Goal: Task Accomplishment & Management: Complete application form

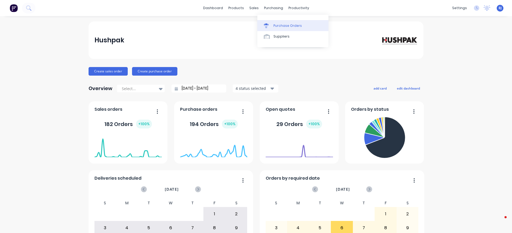
click at [282, 23] on div "Purchase Orders" at bounding box center [287, 25] width 28 height 5
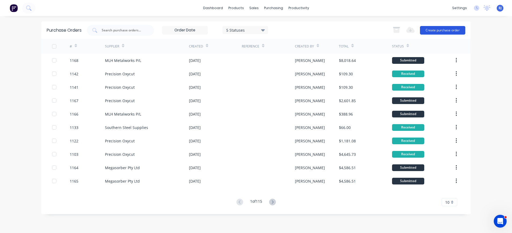
click at [441, 29] on button "Create purchase order" at bounding box center [442, 30] width 45 height 9
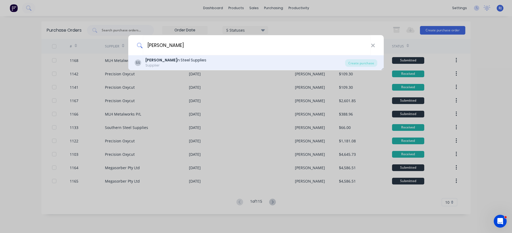
type input "[PERSON_NAME]"
click at [183, 60] on div "[PERSON_NAME] n Steel Supplies" at bounding box center [175, 60] width 61 height 6
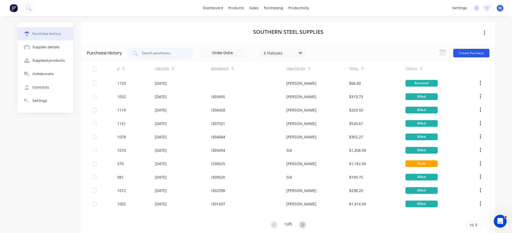
click at [469, 51] on button "Create Purchase" at bounding box center [471, 53] width 36 height 9
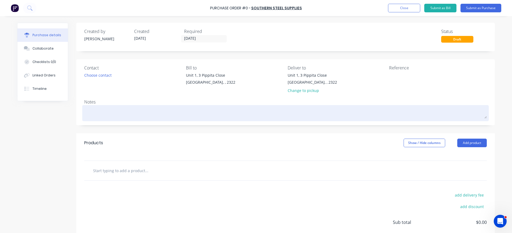
click at [113, 115] on textarea at bounding box center [285, 112] width 402 height 12
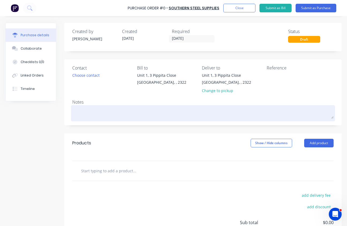
click at [86, 111] on textarea at bounding box center [203, 112] width 262 height 12
type textarea "x"
type textarea "P"
type textarea "x"
type textarea "Pl"
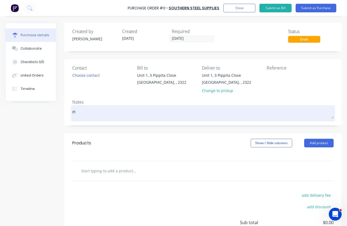
type textarea "x"
type textarea "Ple"
type textarea "x"
type textarea "Plea"
type textarea "x"
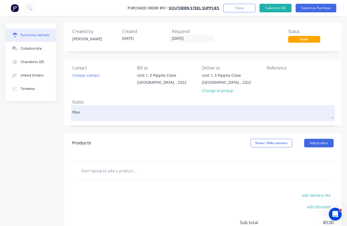
type textarea "Pleas"
type textarea "x"
type textarea "Please"
type textarea "x"
type textarea "Please"
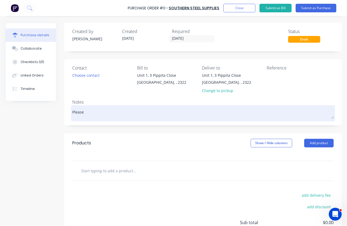
type textarea "x"
type textarea "Please s"
type textarea "x"
type textarea "Please su"
type textarea "x"
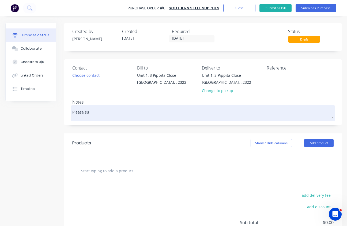
type textarea "Please sup"
type textarea "x"
type textarea "Please supp"
type textarea "x"
type textarea "Please suppl"
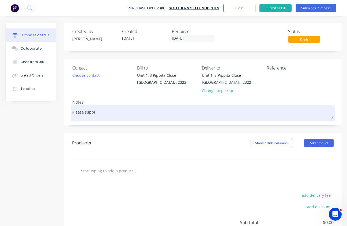
type textarea "x"
type textarea "Please supply"
type textarea "x"
type textarea "Please supply"
type textarea "x"
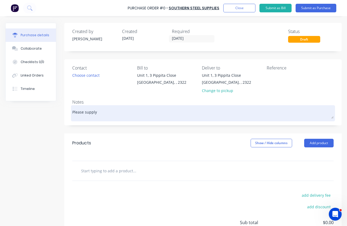
type textarea "Please supply a"
type textarea "x"
type textarea "Please supply as"
type textarea "x"
type textarea "Please supply as"
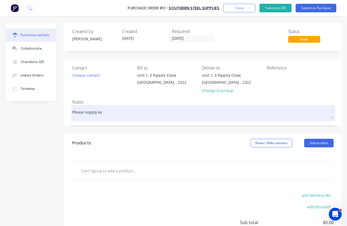
type textarea "x"
type textarea "Please supply as p"
type textarea "x"
type textarea "Please supply as pe"
type textarea "x"
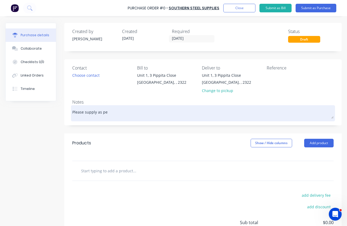
type textarea "Please supply as per"
type textarea "x"
type textarea "Please supply as per"
type textarea "x"
type textarea "Please supply as per q"
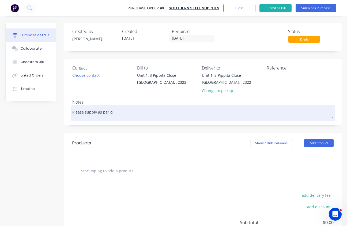
type textarea "x"
type textarea "Please supply as per qu"
type textarea "x"
type textarea "Please supply as per quo"
type textarea "x"
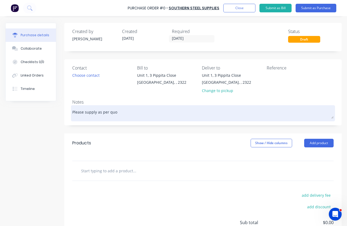
type textarea "Please supply as per quot"
type textarea "x"
type textarea "Please supply as per quote"
type textarea "x"
type textarea "Please supply as per quote"
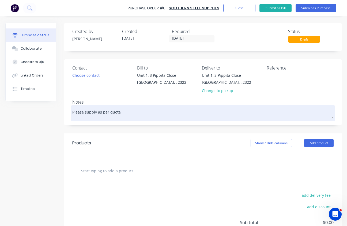
click at [123, 111] on textarea "Please supply as per quote" at bounding box center [203, 112] width 262 height 12
type textarea "x"
drag, startPoint x: 123, startPoint y: 111, endPoint x: 184, endPoint y: 112, distance: 61.7
click at [184, 112] on textarea "Please supply as per quote" at bounding box center [203, 112] width 262 height 12
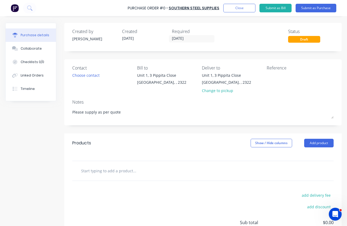
type textarea "Please supply as per quote"
type textarea "x"
type textarea "Please supply as per quote"
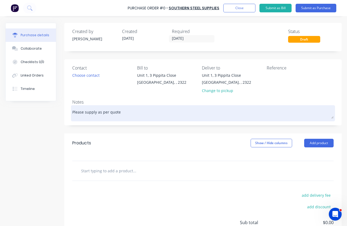
click at [133, 114] on textarea "Please supply as per quote" at bounding box center [203, 112] width 262 height 12
paste textarea "Q328713"
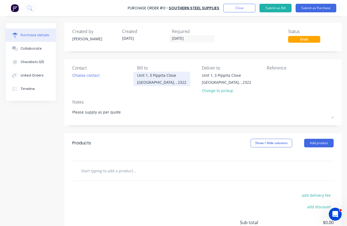
type textarea "x"
type textarea "Please supply as per quote Q328713"
type textarea "x"
type textarea "Please supply as per quote Q328713"
click at [84, 168] on input "text" at bounding box center [134, 170] width 107 height 11
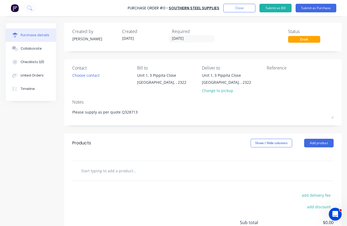
paste input "2 PC PLS 5 x 1200 x 2400 HA250 COIL 0.2261 TN 406.98 COIL PLATE HA250 AS1594"
type textarea "x"
type input "2 PC PLS 5 x 1200 x 2400 HA250 COIL 0.2261 TN 406.98 COIL PLATE HA250 AS1594"
type textarea "x"
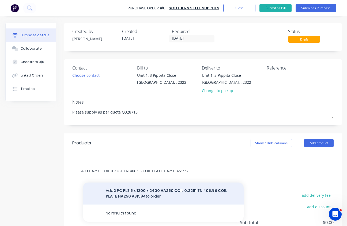
type input "2 PC PLS 5 x 1200 x 2400 HA250 COIL 0.2261 TN 406.98 COIL PLATE HA250 AS1594"
click at [186, 189] on button "Add 2 PC PLS 5 x 1200 x 2400 HA250 COIL 0.2261 TN 406.98 COIL PLATE HA250 AS159…" at bounding box center [163, 193] width 161 height 22
type textarea "x"
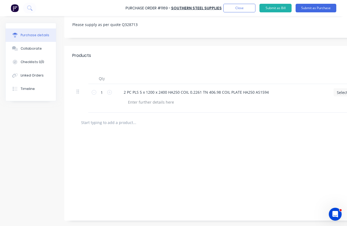
scroll to position [94, 0]
click at [82, 117] on input "text" at bounding box center [134, 122] width 107 height 11
paste input "1 PC PLS 6 x 1200 x 2400 HA250 COIL 0.1356 TN 244.08 COIL PLATE HA250 AS1594"
type textarea "x"
type input "1 PC PLS 6 x 1200 x 2400 HA250 COIL 0.1356 TN 244.08 COIL PLATE HA250 AS1594"
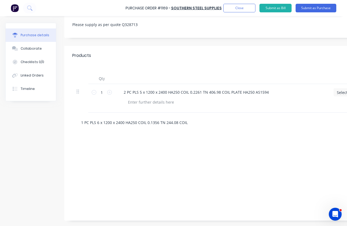
scroll to position [0, 37]
type textarea "x"
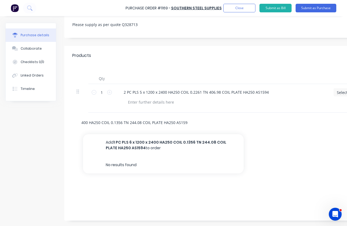
type input "1 PC PLS 6 x 1200 x 2400 HA250 COIL 0.1356 TN 244.08 COIL PLATE HA250 AS1594"
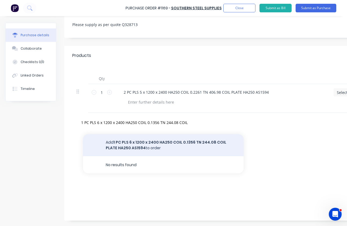
click at [132, 137] on button "Add 1 PC PLS 6 x 1200 x 2400 HA250 COIL 0.1356 TN 244.08 COIL PLATE HA250 AS159…" at bounding box center [163, 145] width 161 height 22
type textarea "x"
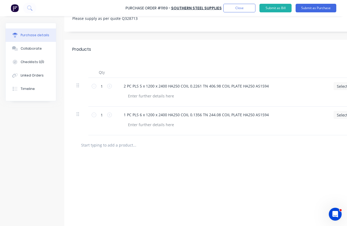
click at [83, 144] on input "text" at bounding box center [134, 144] width 107 height 11
paste input "3 PC PLS 3 x 1200 x 2400 HA250 COIL 0.2035 TN 366.30 COIL PLATE HA250 AS1594"
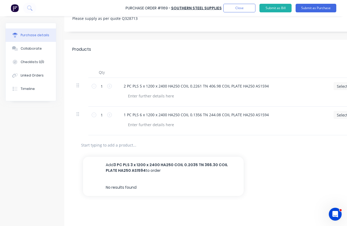
type textarea "x"
type input "3 PC PLS 3 x 1200 x 2400 HA250 COIL 0.2035 TN 366.30 COIL PLATE HA250 AS1594"
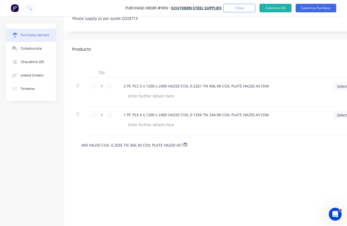
type textarea "x"
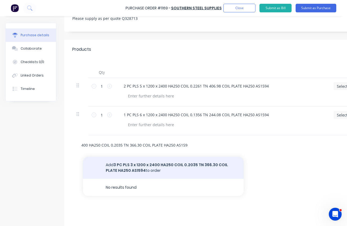
type input "3 PC PLS 3 x 1200 x 2400 HA250 COIL 0.2035 TN 366.30 COIL PLATE HA250 AS1594"
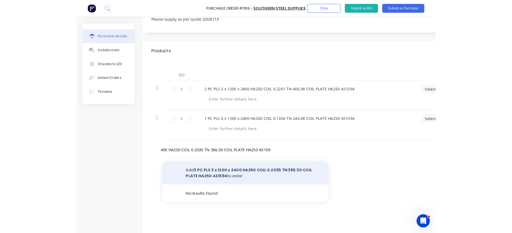
scroll to position [0, 0]
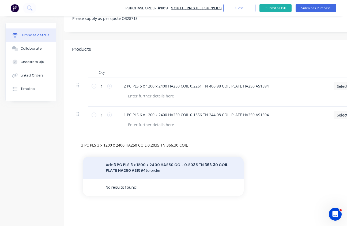
click at [144, 163] on button "Add 3 PC PLS 3 x 1200 x 2400 HA250 COIL 0.2035 TN 366.30 COIL PLATE HA250 AS159…" at bounding box center [163, 168] width 161 height 22
type textarea "x"
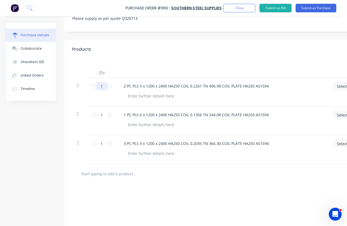
click at [101, 87] on input "1" at bounding box center [102, 86] width 11 height 8
type textarea "x"
type input "2"
type textarea "x"
type input "2"
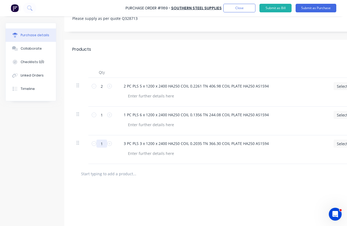
drag, startPoint x: 103, startPoint y: 142, endPoint x: 99, endPoint y: 142, distance: 3.5
click at [99, 142] on input "1" at bounding box center [102, 143] width 11 height 8
type textarea "x"
type input "3"
type textarea "x"
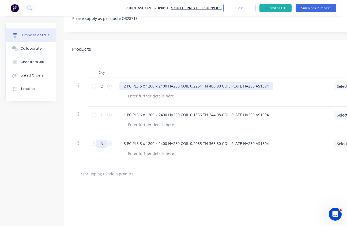
type input "3"
type textarea "x"
drag, startPoint x: 131, startPoint y: 86, endPoint x: 127, endPoint y: 86, distance: 4.8
click at [127, 86] on div "2 PC PLS 5 x 1200 x 2400 HA250 COIL 0.2261 TN 406.98 COIL PLATE HA250 AS1594" at bounding box center [197, 86] width 154 height 8
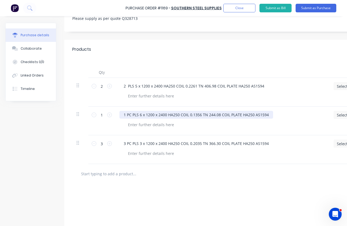
type textarea "x"
drag, startPoint x: 133, startPoint y: 116, endPoint x: 127, endPoint y: 115, distance: 6.4
click at [127, 115] on div "1 PC PLS 6 x 1200 x 2400 HA250 COIL 0.1356 TN 244.08 COIL PLATE HA250 AS1594" at bounding box center [197, 115] width 154 height 8
drag, startPoint x: 127, startPoint y: 114, endPoint x: 122, endPoint y: 113, distance: 5.4
click at [122, 113] on div "1 PLS 6 x 1200 x 2400 HA250 COIL 0.1356 TN 244.08 COIL PLATE HA250 AS1594" at bounding box center [194, 115] width 148 height 8
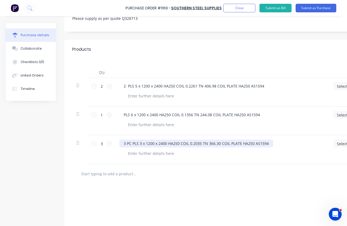
type textarea "x"
drag, startPoint x: 132, startPoint y: 144, endPoint x: 123, endPoint y: 142, distance: 9.2
click at [122, 143] on div "3 PC PLS 3 x 1200 x 2400 HA250 COIL 0.2035 TN 366.30 COIL PLATE HA250 AS1594" at bounding box center [197, 143] width 154 height 8
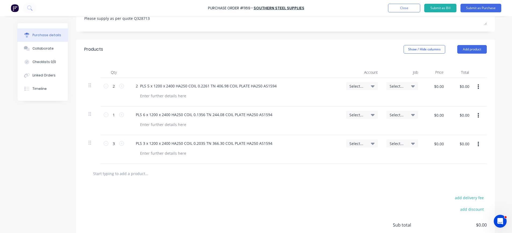
click at [371, 85] on icon at bounding box center [373, 86] width 4 height 6
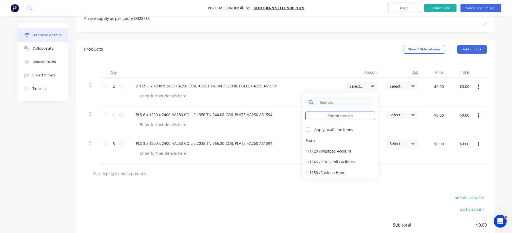
type textarea "x"
click at [347, 102] on input at bounding box center [344, 102] width 55 height 11
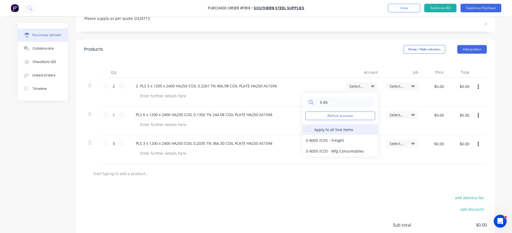
type input "5-80"
click at [331, 130] on div "Apply to all line items" at bounding box center [333, 130] width 39 height 6
click at [305, 129] on div at bounding box center [307, 129] width 11 height 11
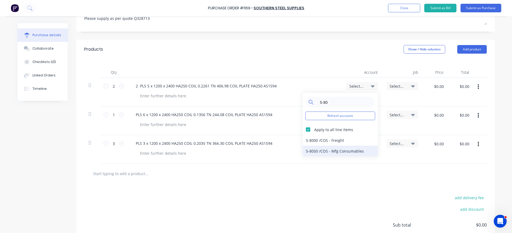
click at [345, 150] on div "5-8050 / COS - Mfg Consumables" at bounding box center [339, 151] width 75 height 11
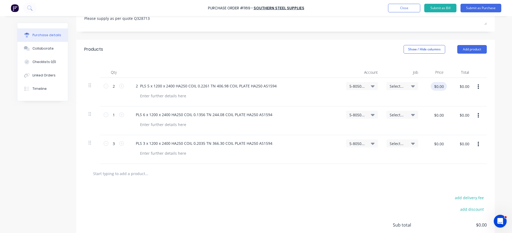
click at [441, 88] on input "$0.00" at bounding box center [438, 86] width 16 height 9
type textarea "x"
click at [468, 89] on div "$0.00 $0.00" at bounding box center [464, 86] width 16 height 9
type input "406.98"
type textarea "x"
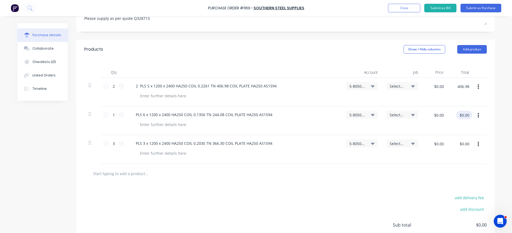
type input "$203.49"
type input "$406.98"
click at [461, 112] on input "$0.00" at bounding box center [464, 115] width 16 height 9
type input "244.08"
type textarea "x"
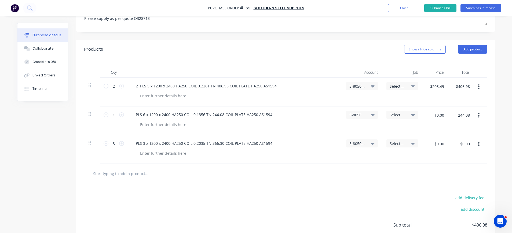
type input "$244.08"
type textarea "x"
click at [467, 145] on input "$0.00" at bounding box center [464, 143] width 16 height 9
type input "366.30"
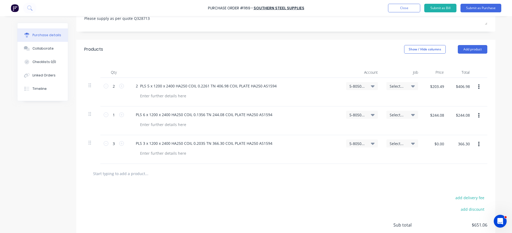
click at [452, 155] on div "366.30 366.30" at bounding box center [461, 149] width 26 height 29
type textarea "x"
type input "$122.10"
type input "$366.30"
click at [127, 174] on input "text" at bounding box center [146, 173] width 107 height 11
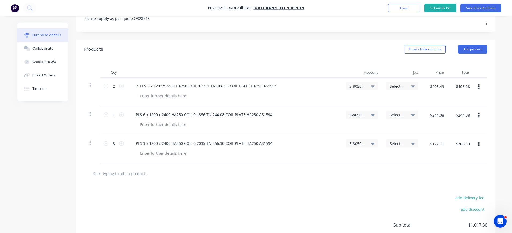
paste input "DELIVERY FEE 65."
type textarea "x"
type input "DELIVERY FEE 65."
type textarea "x"
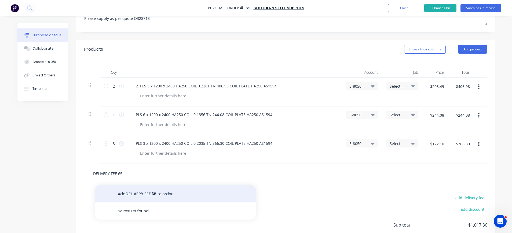
type input "DELIVERY FEE 65."
click at [146, 194] on button "Add DELIVERY FEE 65. to order" at bounding box center [175, 193] width 161 height 17
type textarea "x"
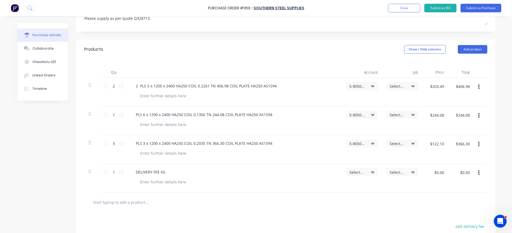
click at [365, 171] on div "Select..." at bounding box center [361, 172] width 25 height 5
type textarea "x"
click at [352, 185] on input at bounding box center [344, 188] width 55 height 11
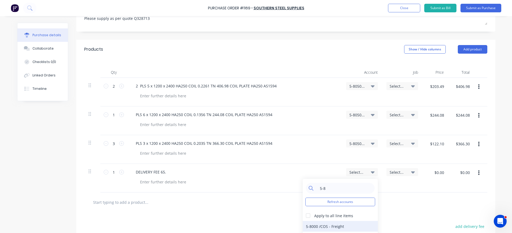
type input "5-8"
click at [350, 228] on div "5-8000 / COS - Freight" at bounding box center [339, 226] width 75 height 11
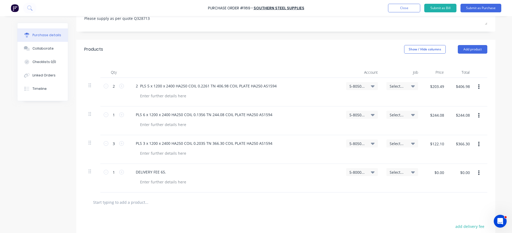
click at [371, 173] on icon at bounding box center [373, 172] width 4 height 2
click at [371, 171] on icon at bounding box center [373, 172] width 4 height 6
type textarea "x"
click at [346, 191] on input at bounding box center [344, 188] width 55 height 11
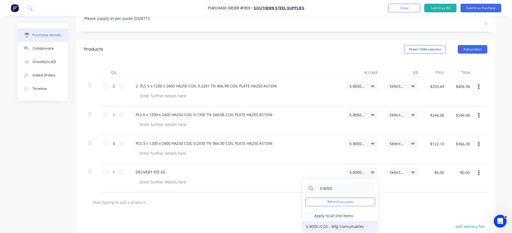
type input "5-8050"
click at [347, 226] on div "5-8050 / COS - Mfg Consumables" at bounding box center [339, 226] width 75 height 11
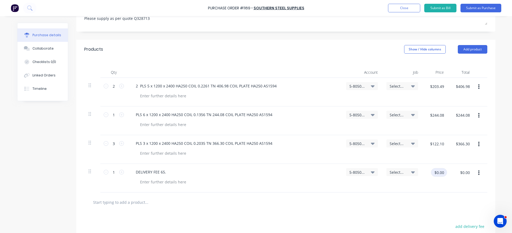
type textarea "x"
click at [431, 173] on input "$0.00" at bounding box center [439, 172] width 16 height 9
type input "65"
type textarea "x"
type input "$65.00"
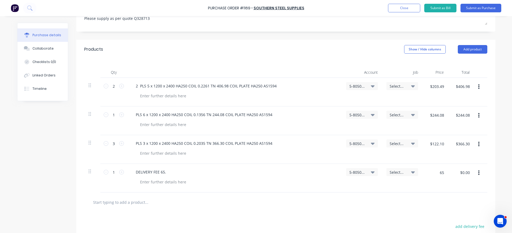
type input "$65.00"
paste input "DELIVERY FEE 65."
type textarea "x"
type input "DELIVERY FEE 65."
type textarea "x"
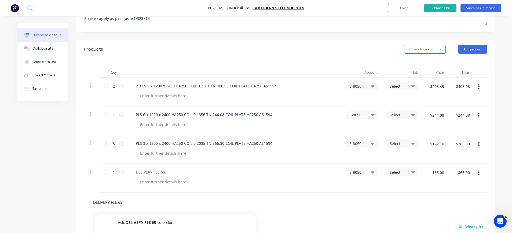
type input "DELIVERY FEE 65.r"
type textarea "x"
type input "DELIVERY FEE [DOMAIN_NAME]"
type textarea "x"
type input "DELIVERY FEE 65.roc"
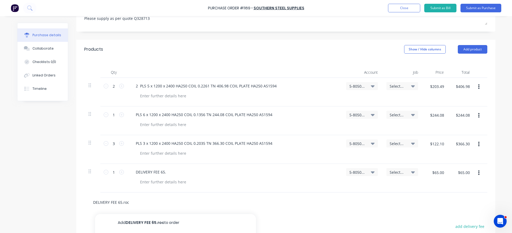
type textarea "x"
type input "DELIVERY FEE 65.roce"
type textarea "x"
type input "DELIVERY FEE 65.roces"
type textarea "x"
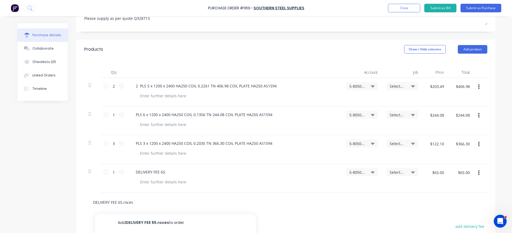
type input "DELIVERY FEE 65.rocess"
type textarea "x"
type input "DELIVERY FEE 65.rocess"
type textarea "x"
type input "DELIVERY FEE 65.rocess i"
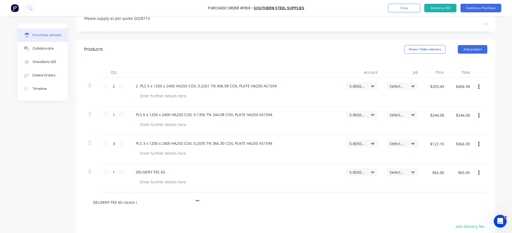
type textarea "x"
type input "DELIVERY FEE 65.rocess in"
type textarea "x"
type input "DELIVERY FEE 65.rocess ing"
type textarea "x"
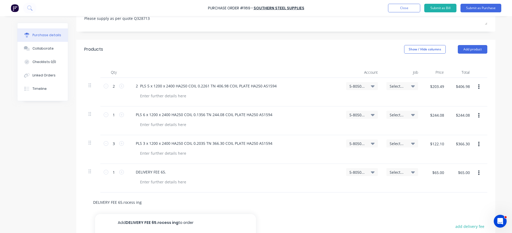
type input "DELIVERY FEE 65.rocess ing"
type textarea "x"
type input "DELIVERY FEE 65.rocess ing"
type textarea "x"
type input "DELIVERY FEE 65.rocess in"
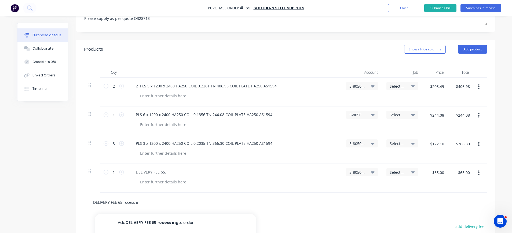
type textarea "x"
type input "DELIVERY FEE 65.rocess i"
type textarea "x"
type input "DELIVERY FEE 65.rocess"
type textarea "x"
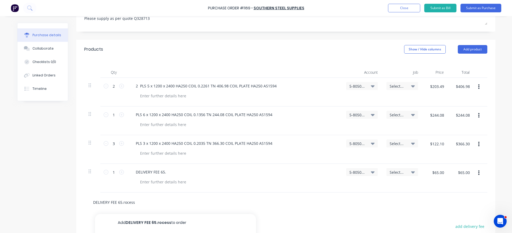
type input "DELIVERY FEE 65.rocess"
type textarea "x"
type input "DELIVERY FEE 65.[PERSON_NAME]"
type textarea "x"
type input "DELIVERY FEE 65.rocessin"
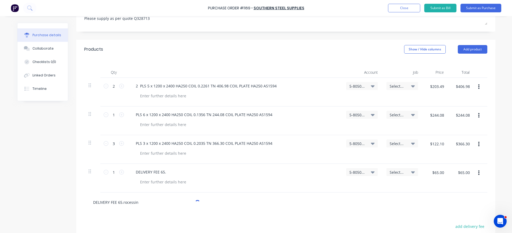
type textarea "x"
type input "DELIVERY FEE 65.rocessing"
type textarea "x"
type input "DELIVERY FEE 65.rocessing"
type textarea "x"
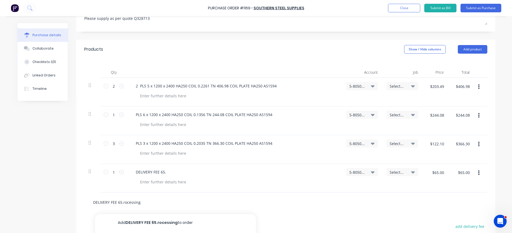
type input "DELIVERY FEE 65.[PERSON_NAME]"
type textarea "x"
type input "DELIVERY FEE 65.rocessing Fe"
type textarea "x"
type input "DELIVERY FEE 65.[PERSON_NAME]"
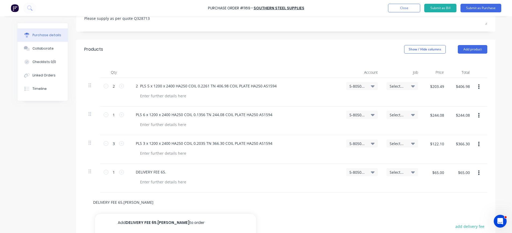
type textarea "x"
type input "DELIVERY FEE 65.[PERSON_NAME]"
type textarea "x"
type input "DELIVERY FEE 65.[PERSON_NAME] $"
type textarea "x"
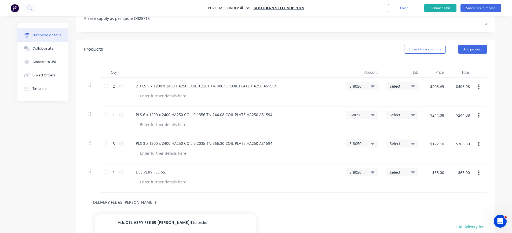
type input "DELIVERY FEE 65.[PERSON_NAME] $6"
type textarea "x"
type input "DELIVERY FEE 65.[PERSON_NAME] $65"
type textarea "x"
type input "DELIVERY FEE 65.[PERSON_NAME] $65."
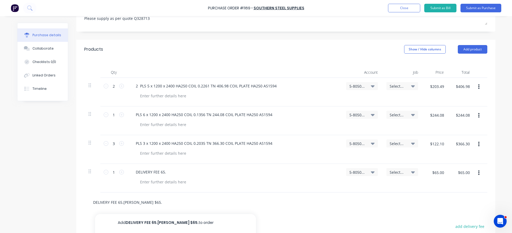
type textarea "x"
type input "DELIVERY FEE 65.[PERSON_NAME] $65.0"
type textarea "x"
type input "DELIVERY FEE 65.[PERSON_NAME] $65.00"
drag, startPoint x: 120, startPoint y: 202, endPoint x: 82, endPoint y: 200, distance: 38.1
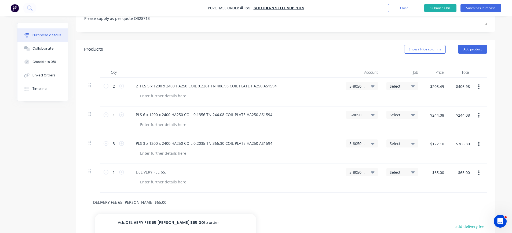
click at [84, 200] on div "DELIVERY FEE 65.rocessing Fee $65.00 Add DELIVERY FEE 65.[PERSON_NAME] $65.00 t…" at bounding box center [285, 203] width 403 height 20
type textarea "x"
type input "Processing Fee $65.00"
type textarea "x"
type input "Processing Fee $65.00"
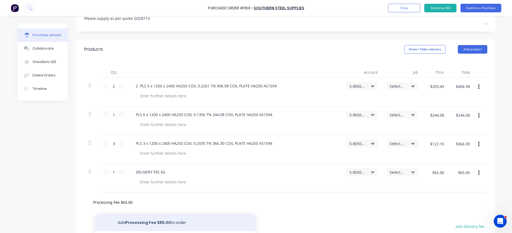
click at [146, 222] on button "Add Processing Fee $65.00 to order" at bounding box center [175, 222] width 161 height 17
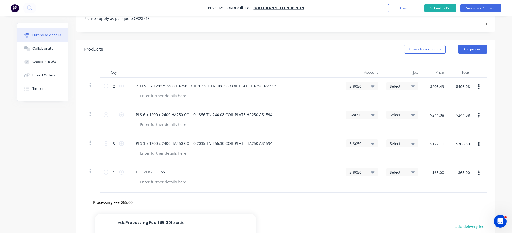
type textarea "x"
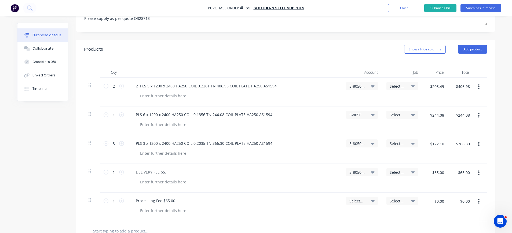
click at [360, 202] on span "Select..." at bounding box center [357, 201] width 16 height 6
type textarea "x"
click at [348, 215] on input at bounding box center [344, 217] width 55 height 11
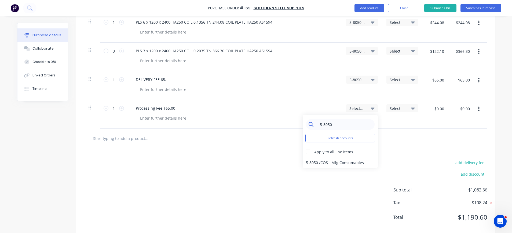
scroll to position [195, 0]
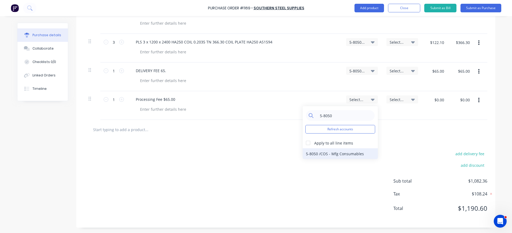
type input "5-8050"
click at [343, 151] on div "5-8050 / COS - Mfg Consumables" at bounding box center [339, 153] width 75 height 11
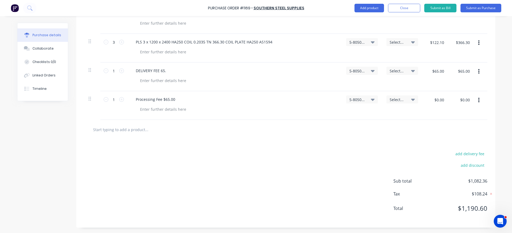
click at [444, 101] on div "$0.00 $0.00" at bounding box center [435, 105] width 26 height 29
type textarea "x"
click at [443, 100] on input "$0.00" at bounding box center [439, 99] width 16 height 9
type input "65."
type textarea "x"
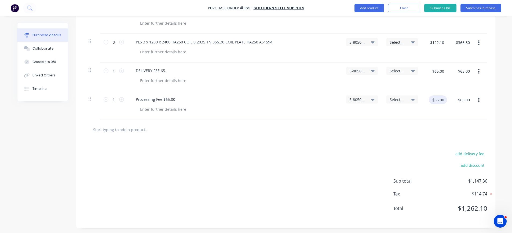
click at [435, 104] on input "$65.00" at bounding box center [437, 99] width 18 height 9
drag, startPoint x: 172, startPoint y: 98, endPoint x: 127, endPoint y: 99, distance: 45.6
click at [127, 99] on div "Processing Fee $65.00" at bounding box center [234, 105] width 214 height 29
click at [138, 82] on div at bounding box center [163, 81] width 55 height 8
paste div
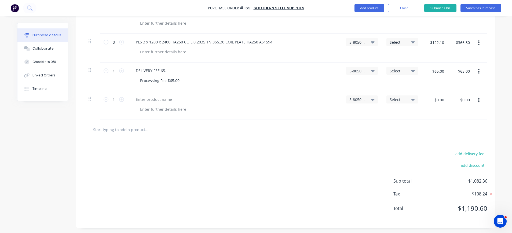
click at [478, 100] on icon "button" at bounding box center [478, 100] width 1 height 5
click at [448, 146] on button "Delete" at bounding box center [462, 146] width 46 height 11
click at [136, 108] on div "Processing Fee $65.00" at bounding box center [160, 109] width 48 height 8
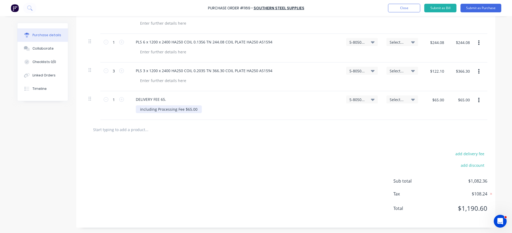
scroll to position [0, 0]
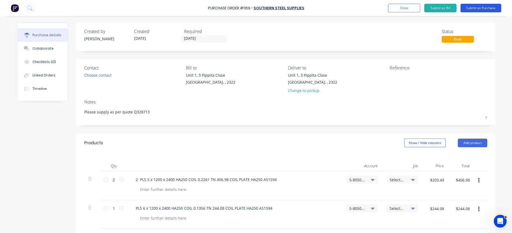
click at [477, 7] on button "Submit as Purchase" at bounding box center [480, 8] width 41 height 9
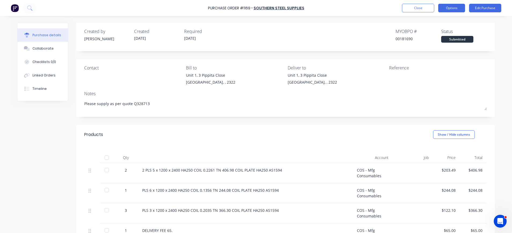
click at [453, 7] on button "Options" at bounding box center [451, 8] width 27 height 9
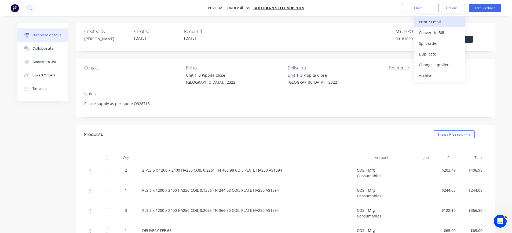
click at [439, 23] on div "Print / Email" at bounding box center [439, 22] width 41 height 8
click at [435, 31] on div "With pricing" at bounding box center [439, 33] width 41 height 8
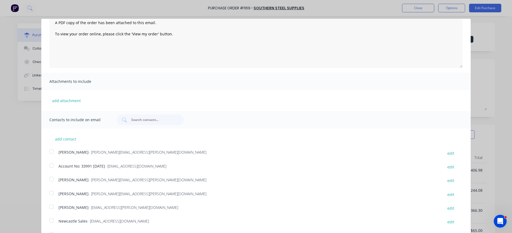
scroll to position [57, 0]
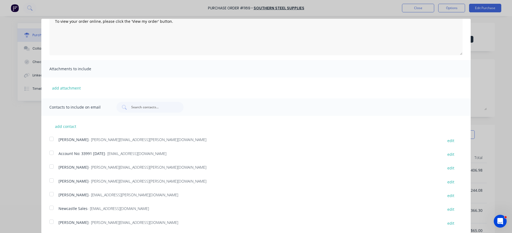
click at [51, 166] on div at bounding box center [51, 166] width 11 height 11
click at [52, 208] on div at bounding box center [51, 207] width 11 height 11
click at [51, 153] on div at bounding box center [51, 152] width 11 height 11
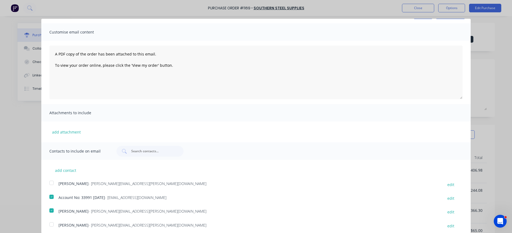
scroll to position [0, 0]
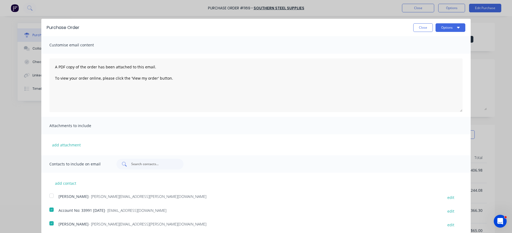
click at [129, 164] on div at bounding box center [149, 164] width 67 height 11
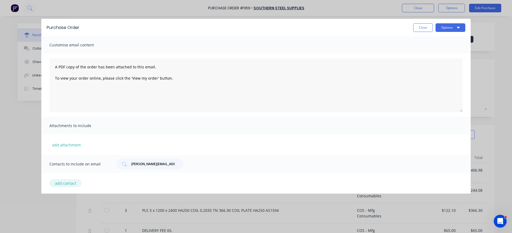
click at [73, 184] on button "add contact" at bounding box center [65, 183] width 32 height 8
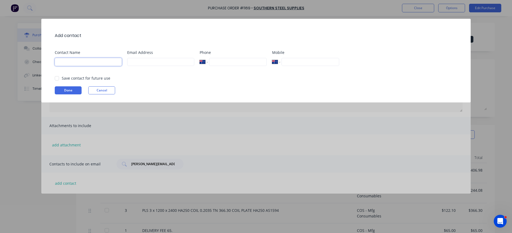
click at [95, 60] on input at bounding box center [88, 62] width 67 height 8
drag, startPoint x: 66, startPoint y: 61, endPoint x: 52, endPoint y: 61, distance: 14.5
click at [52, 61] on div "Add contact Contact Name [PERSON_NAME] Email Address Phone International [GEOGR…" at bounding box center [255, 61] width 429 height 84
drag, startPoint x: 66, startPoint y: 61, endPoint x: 81, endPoint y: 62, distance: 15.0
click at [81, 62] on input "[PERSON_NAME]" at bounding box center [88, 62] width 67 height 8
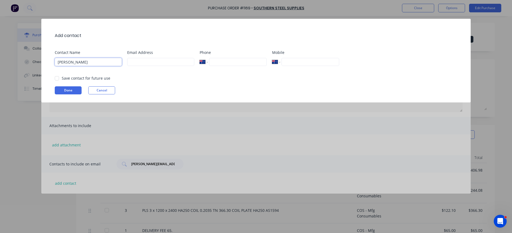
click at [86, 61] on input "[PERSON_NAME]" at bounding box center [88, 62] width 67 height 8
click at [144, 62] on input at bounding box center [160, 62] width 67 height 8
click at [70, 87] on button "Done" at bounding box center [68, 90] width 27 height 8
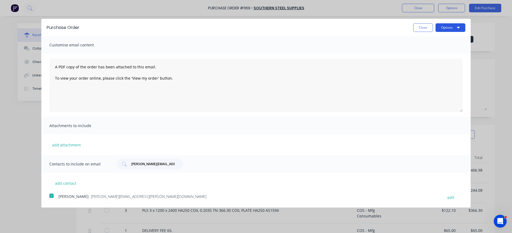
click at [448, 28] on button "Options" at bounding box center [450, 27] width 30 height 9
click at [425, 52] on div "Email" at bounding box center [439, 52] width 41 height 8
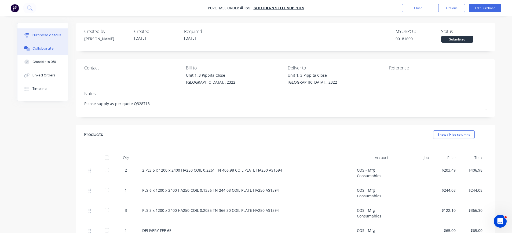
click at [39, 49] on div "Collaborate" at bounding box center [42, 48] width 21 height 5
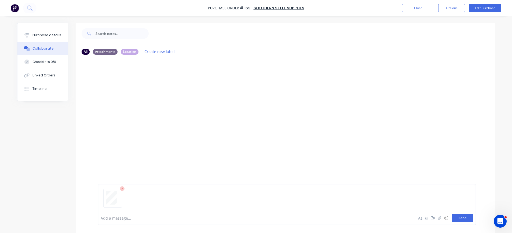
click at [458, 219] on button "Send" at bounding box center [462, 218] width 21 height 8
click at [431, 219] on icon "button" at bounding box center [433, 218] width 4 height 4
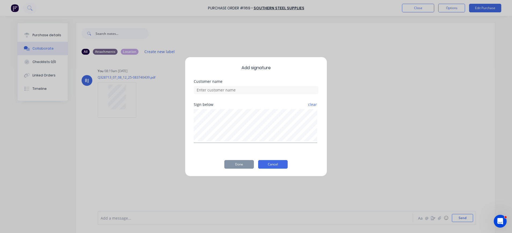
click at [265, 162] on button "Cancel" at bounding box center [272, 164] width 29 height 9
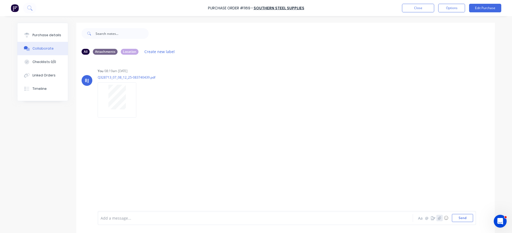
click at [438, 218] on icon "button" at bounding box center [439, 218] width 3 height 4
click at [423, 7] on button "Close" at bounding box center [418, 8] width 32 height 9
